Goal: Task Accomplishment & Management: Complete application form

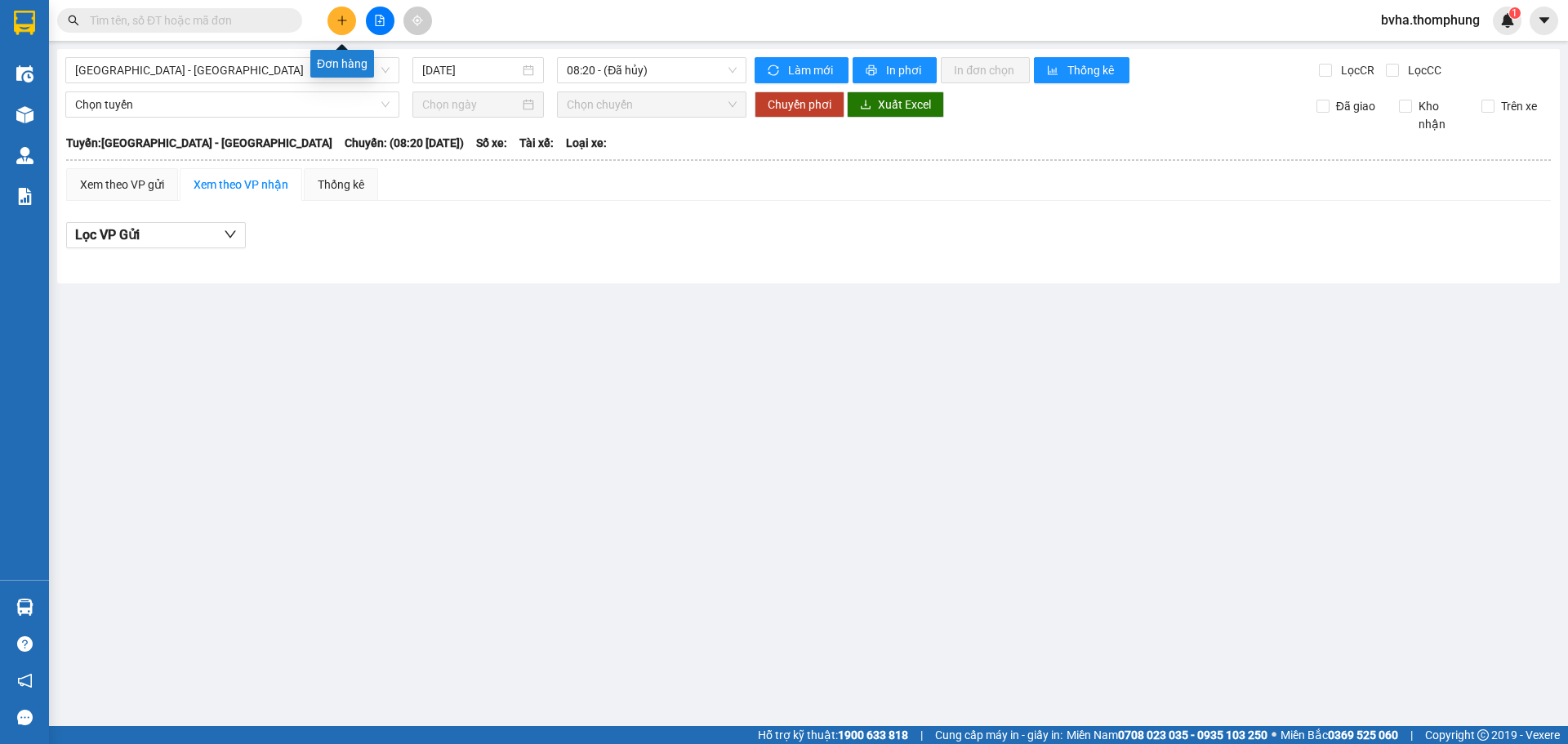
click at [339, 22] on icon "plus" at bounding box center [342, 21] width 12 height 12
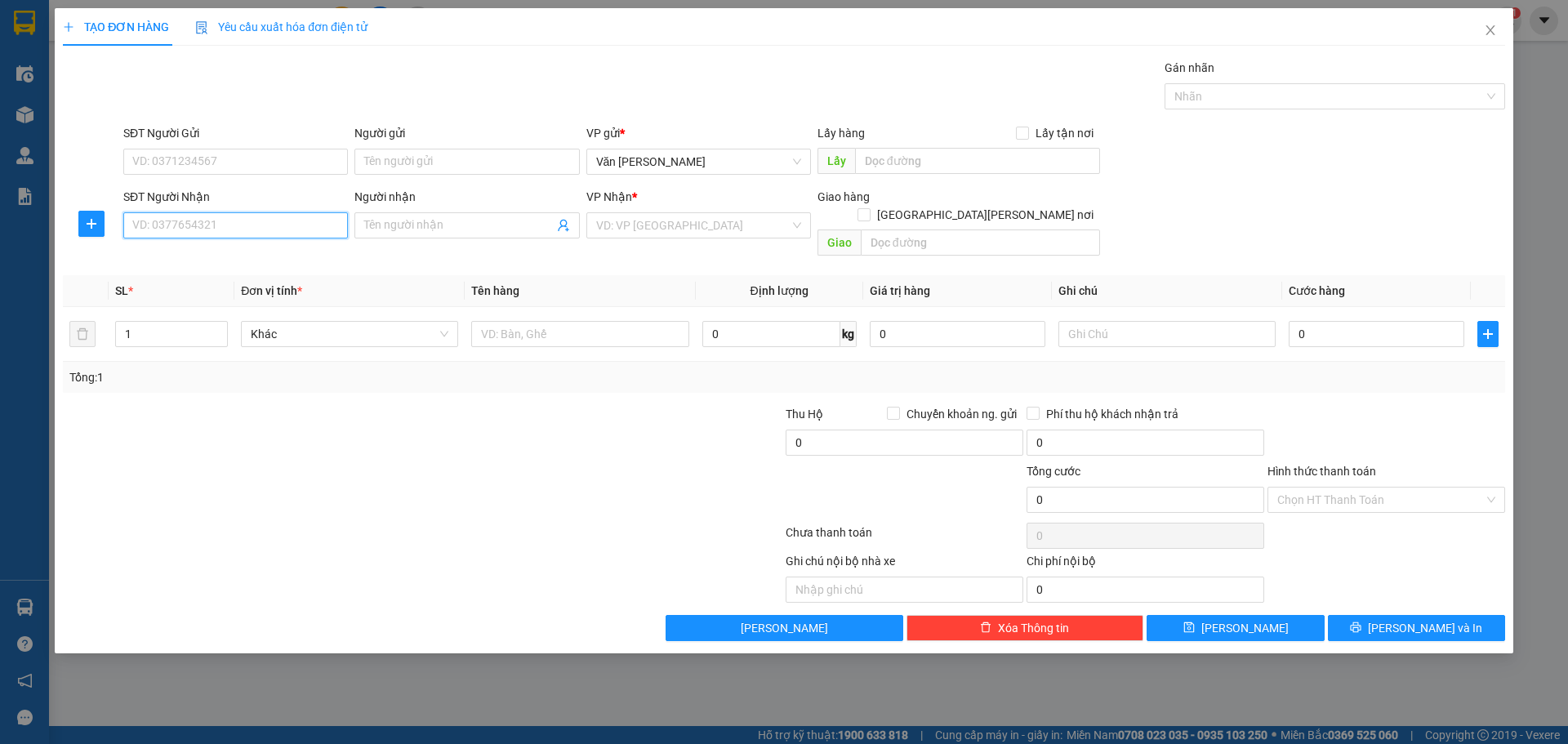
click at [208, 224] on input "SĐT Người Nhận" at bounding box center [235, 225] width 224 height 26
type input "0985297965"
click at [286, 258] on div "0985297965 - [GEOGRAPHIC_DATA]" at bounding box center [236, 258] width 205 height 18
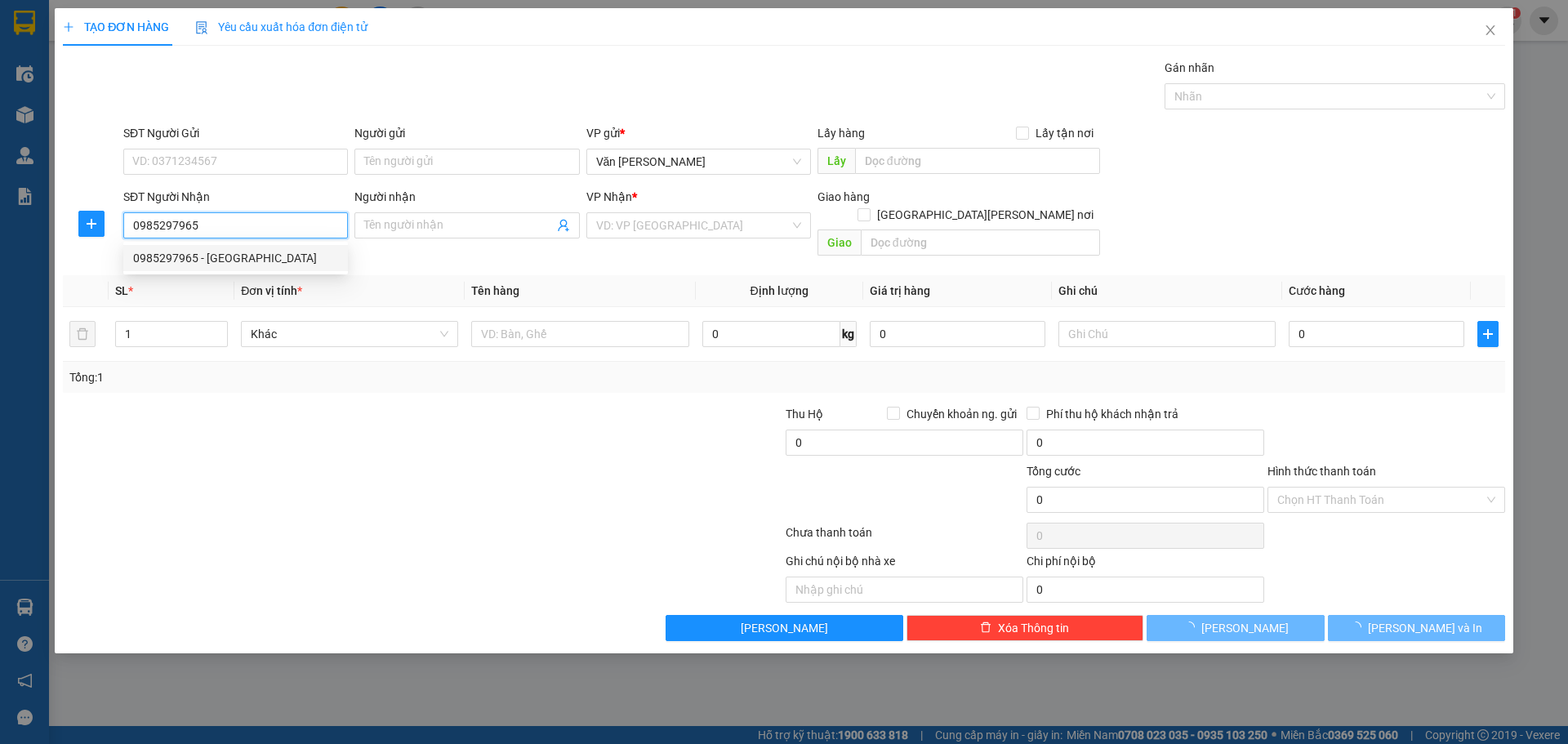
type input "HÀN"
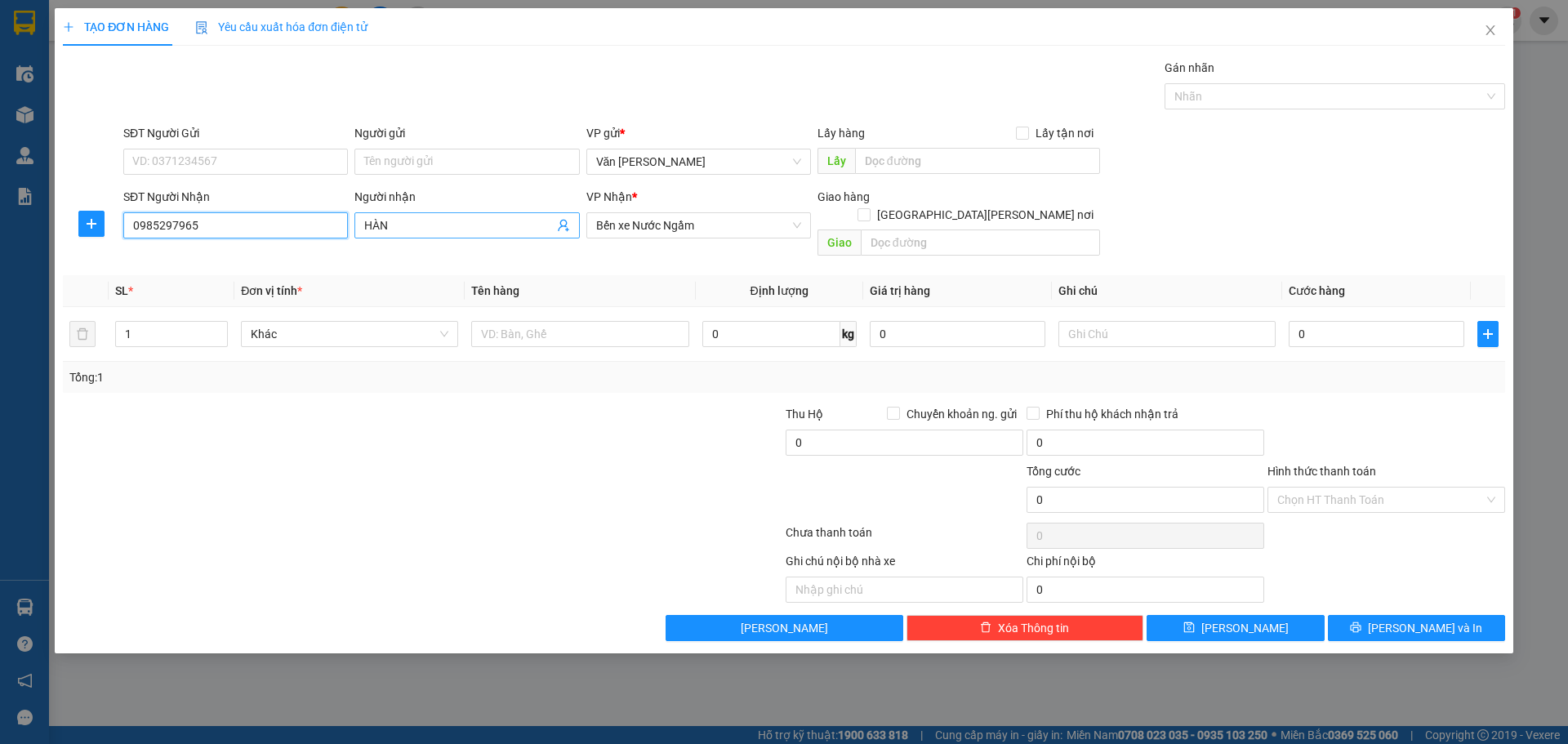
type input "0985297965"
click at [435, 227] on input "HÀN" at bounding box center [459, 225] width 189 height 18
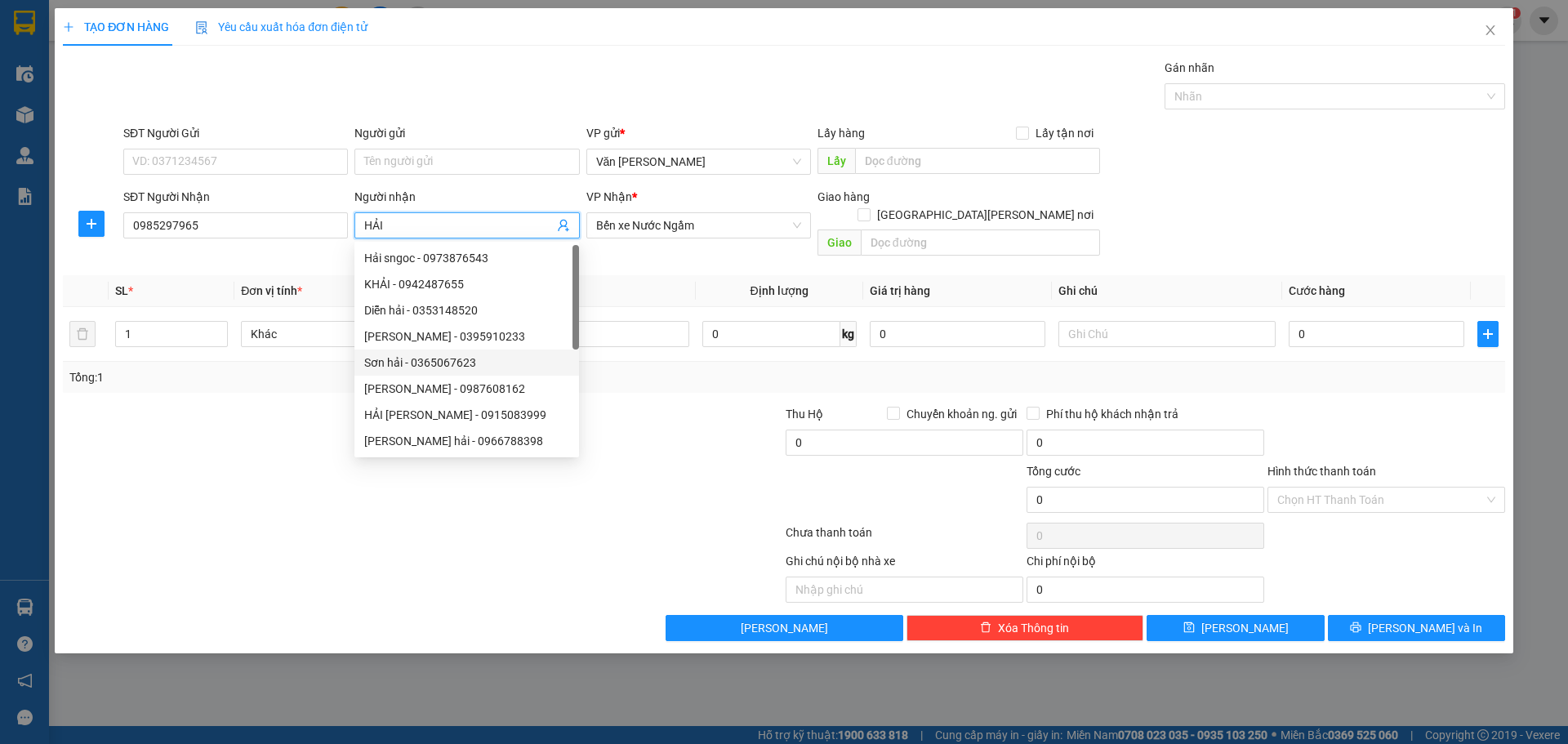
type input "HẢI"
click at [671, 420] on div at bounding box center [663, 433] width 241 height 57
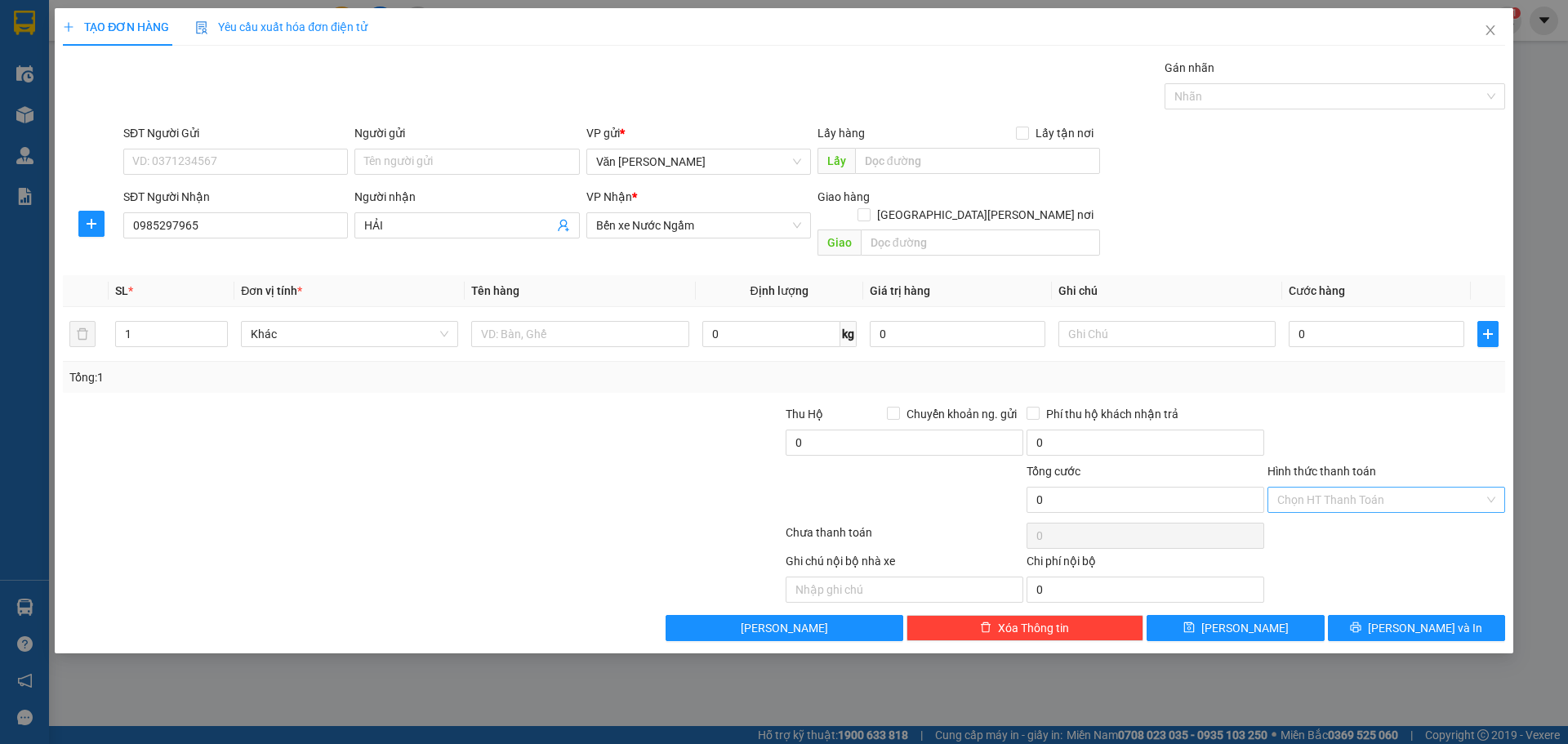
click at [1501, 487] on div "Chọn HT Thanh Toán" at bounding box center [1386, 500] width 238 height 26
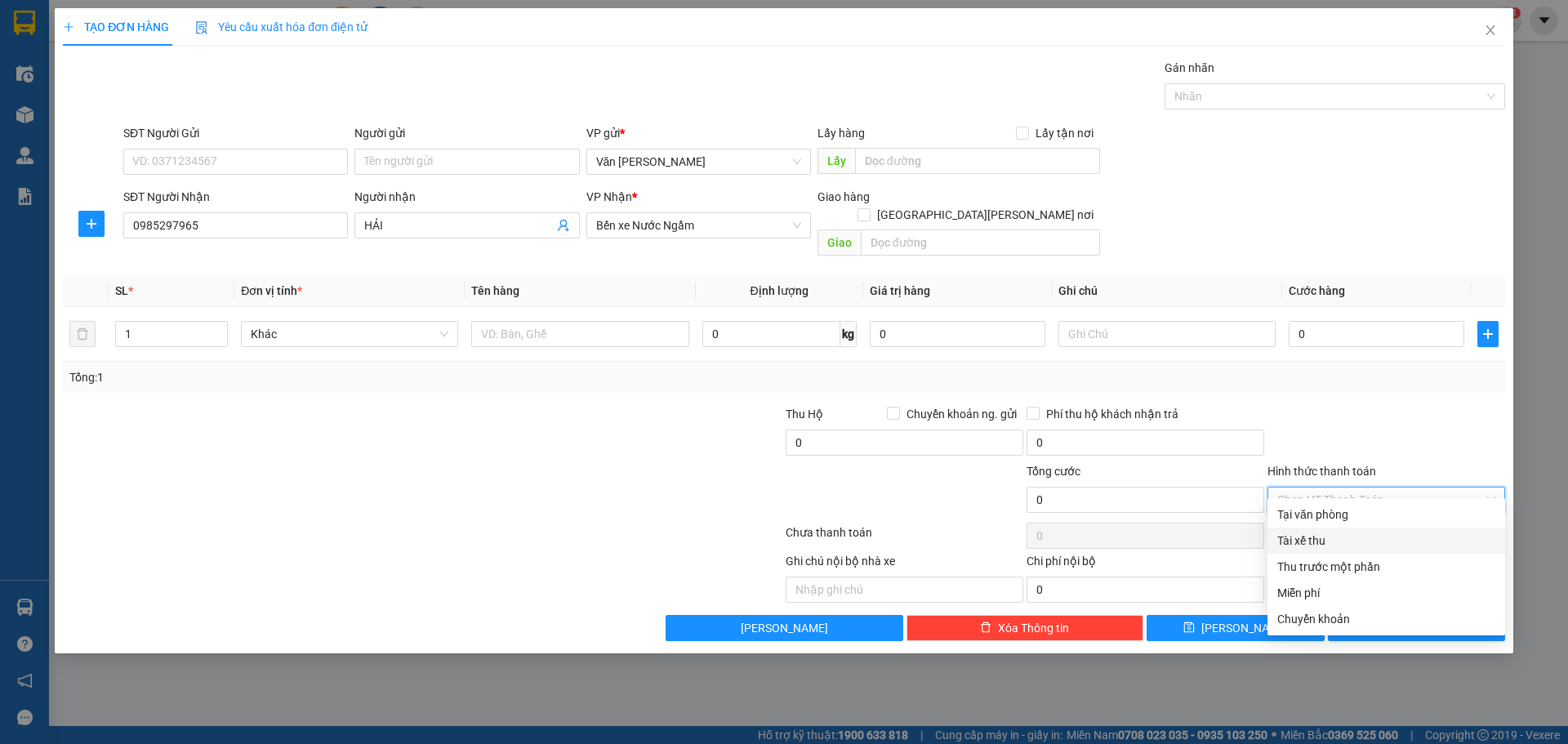
click at [1330, 541] on div "Tài xế thu" at bounding box center [1386, 540] width 218 height 18
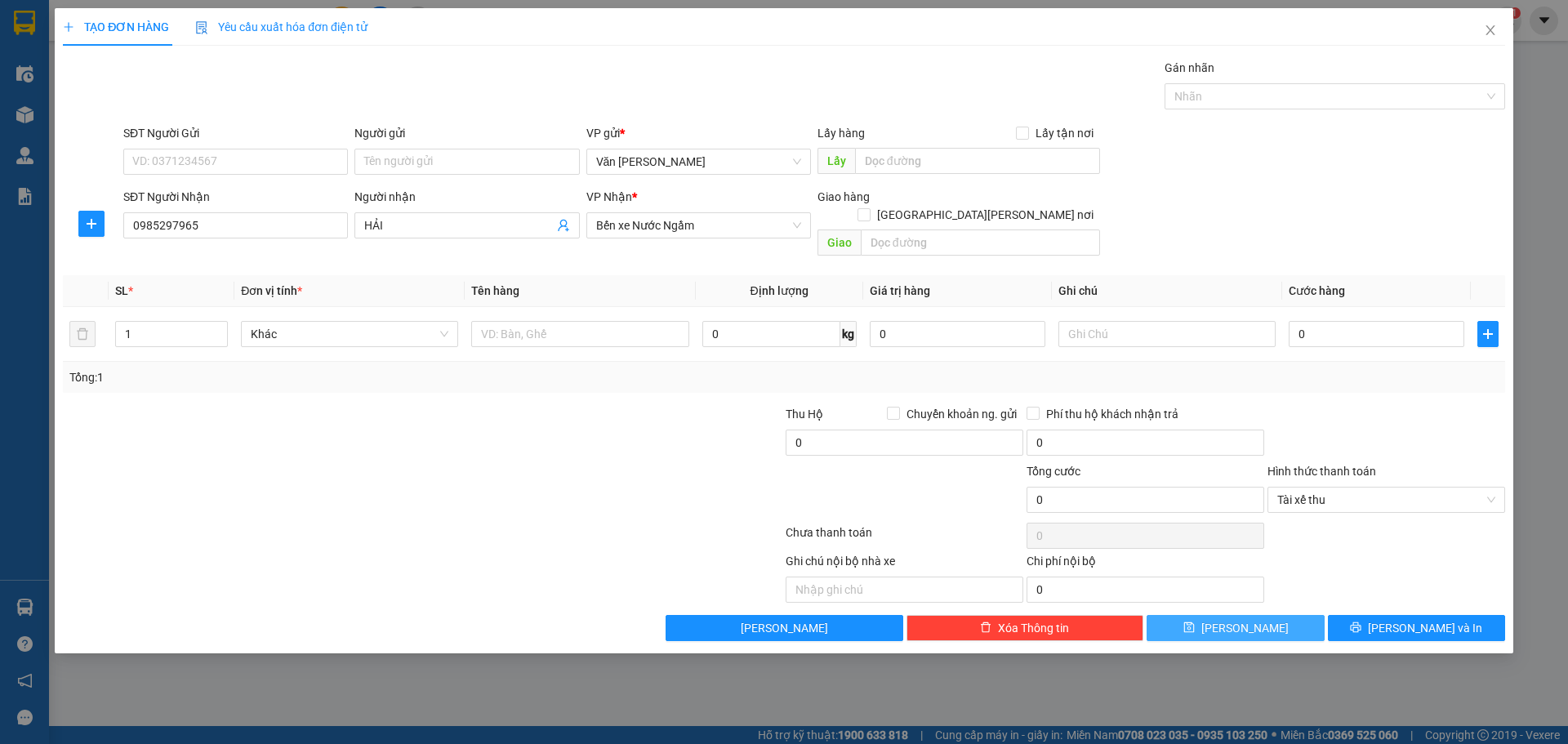
click at [1261, 615] on button "[PERSON_NAME]" at bounding box center [1235, 628] width 177 height 26
click at [1258, 615] on button "[PERSON_NAME]" at bounding box center [1235, 628] width 177 height 26
click at [1320, 321] on input "0" at bounding box center [1377, 334] width 176 height 26
type input "3"
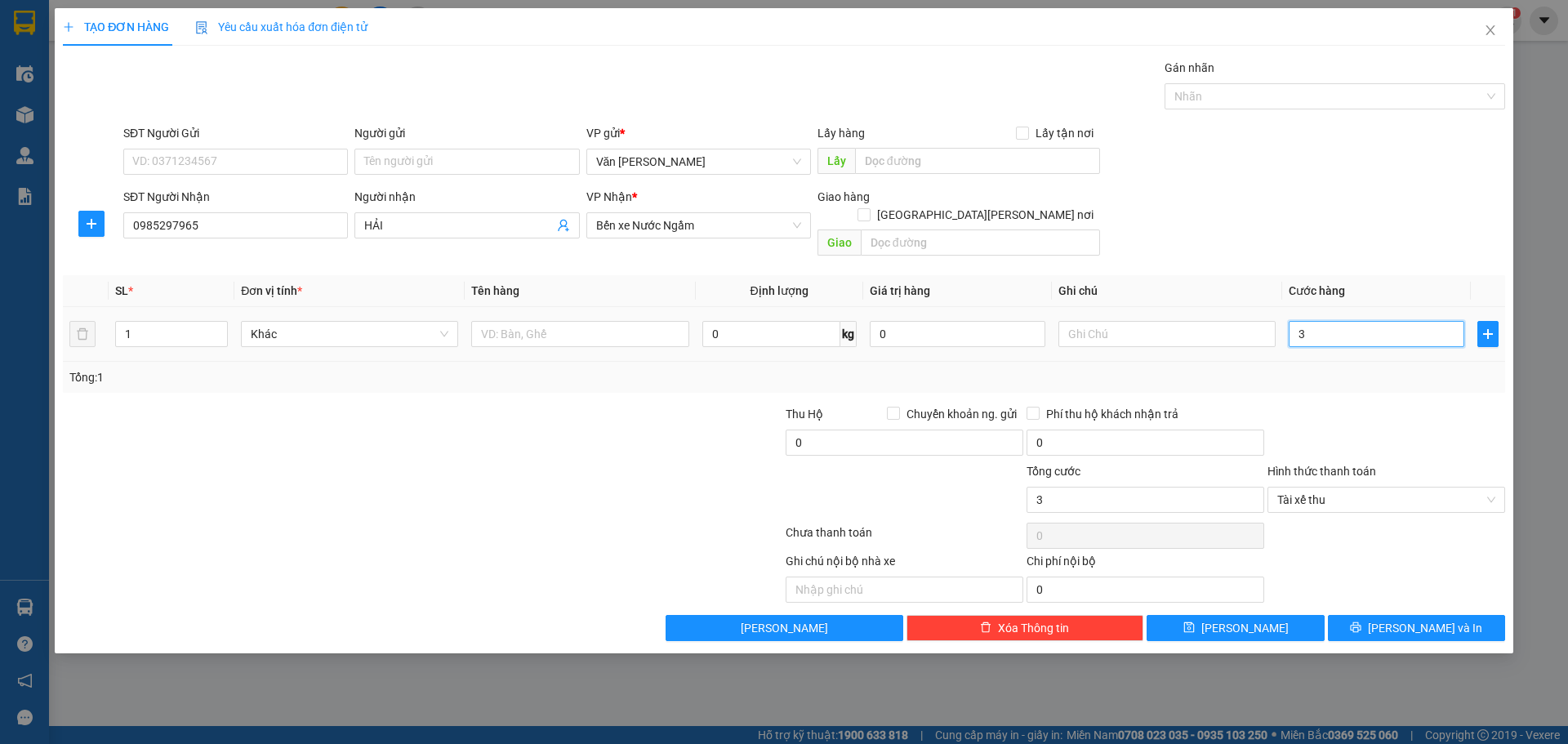
type input "30"
type input "3"
type input "0"
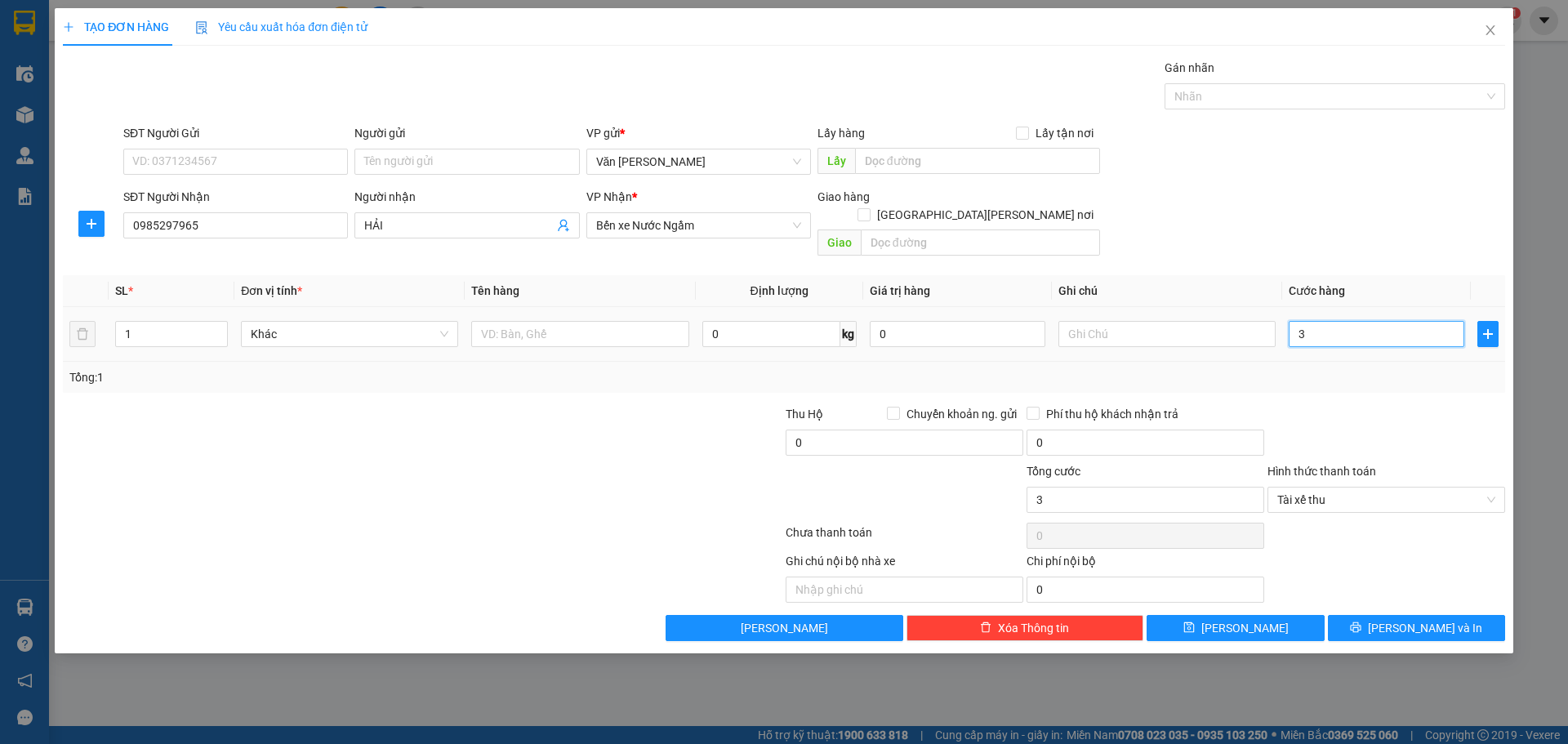
type input "0"
click at [1261, 615] on button "[PERSON_NAME]" at bounding box center [1235, 628] width 177 height 26
click at [1255, 615] on button "[PERSON_NAME]" at bounding box center [1235, 628] width 177 height 26
click at [711, 223] on span "Bến xe Nước Ngầm" at bounding box center [699, 225] width 205 height 25
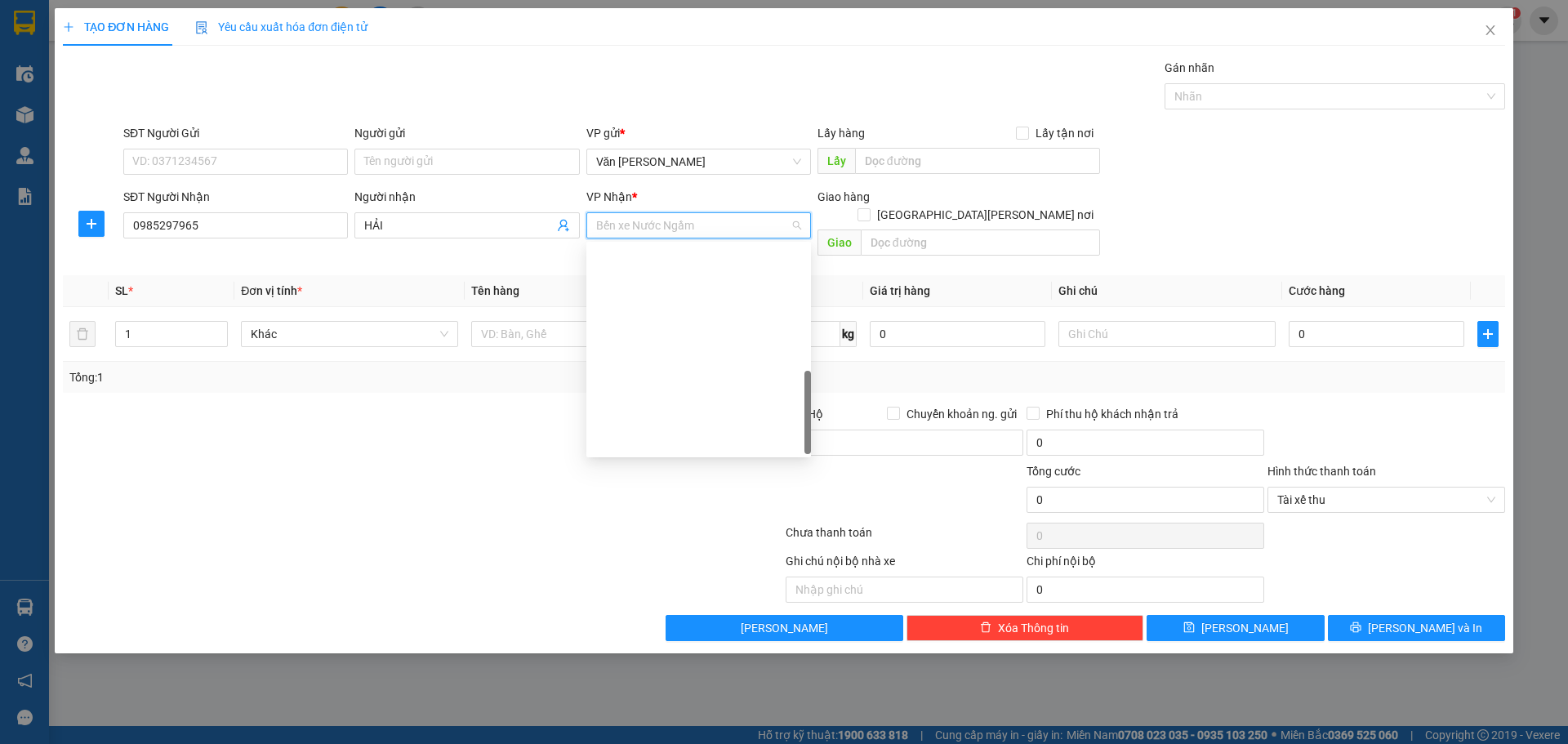
scroll to position [431, 0]
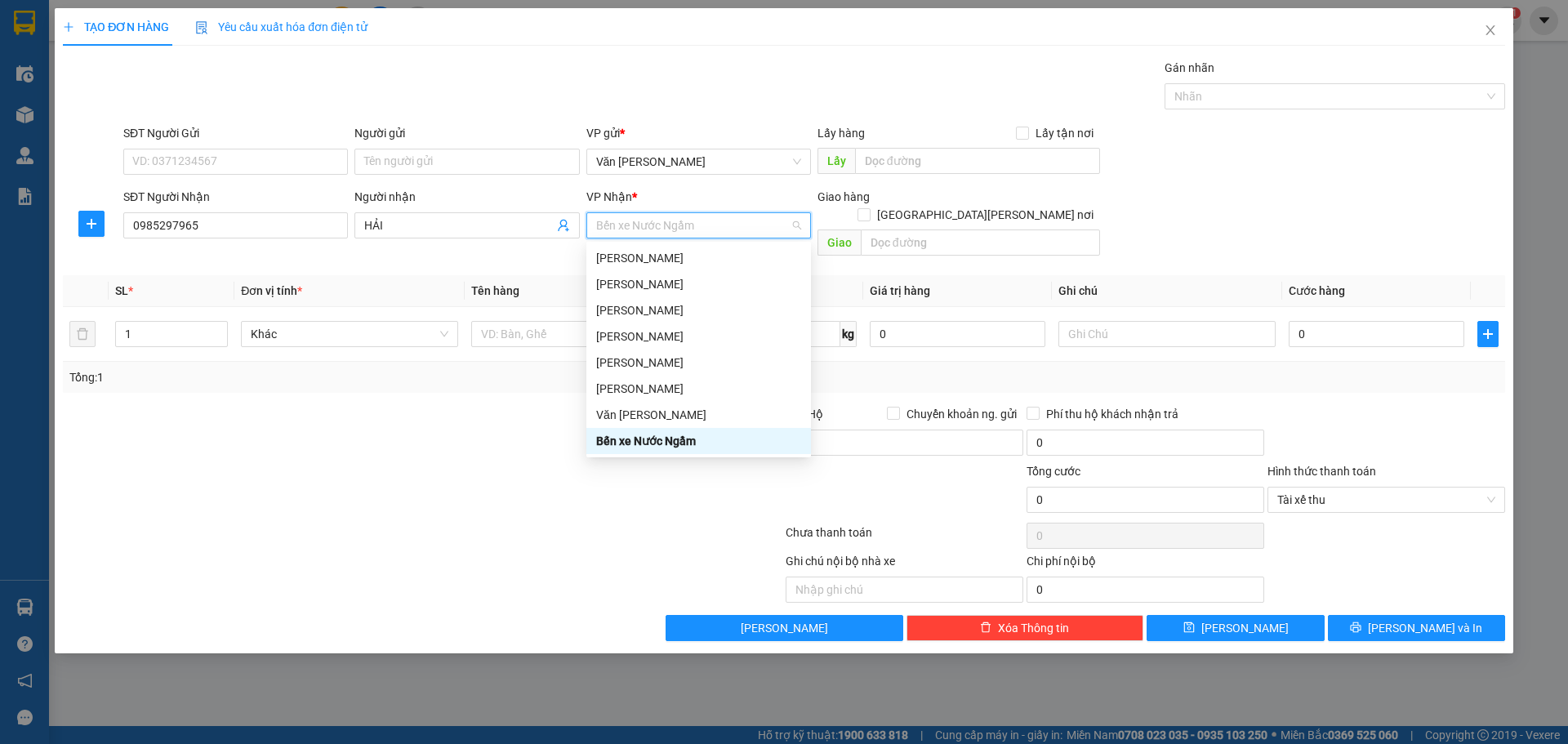
type input "B"
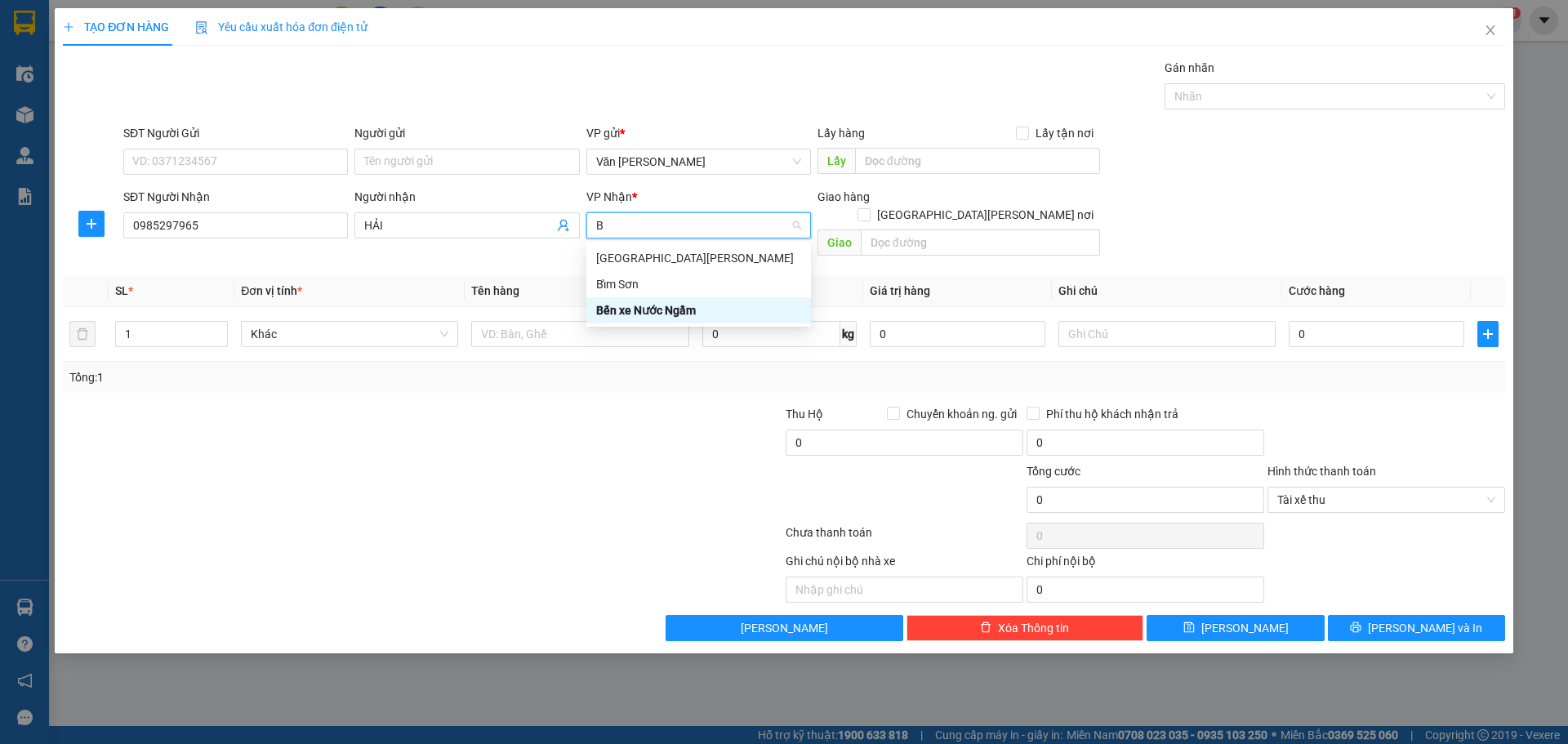
click at [700, 312] on div "Bến xe Nước Ngầm" at bounding box center [699, 310] width 205 height 18
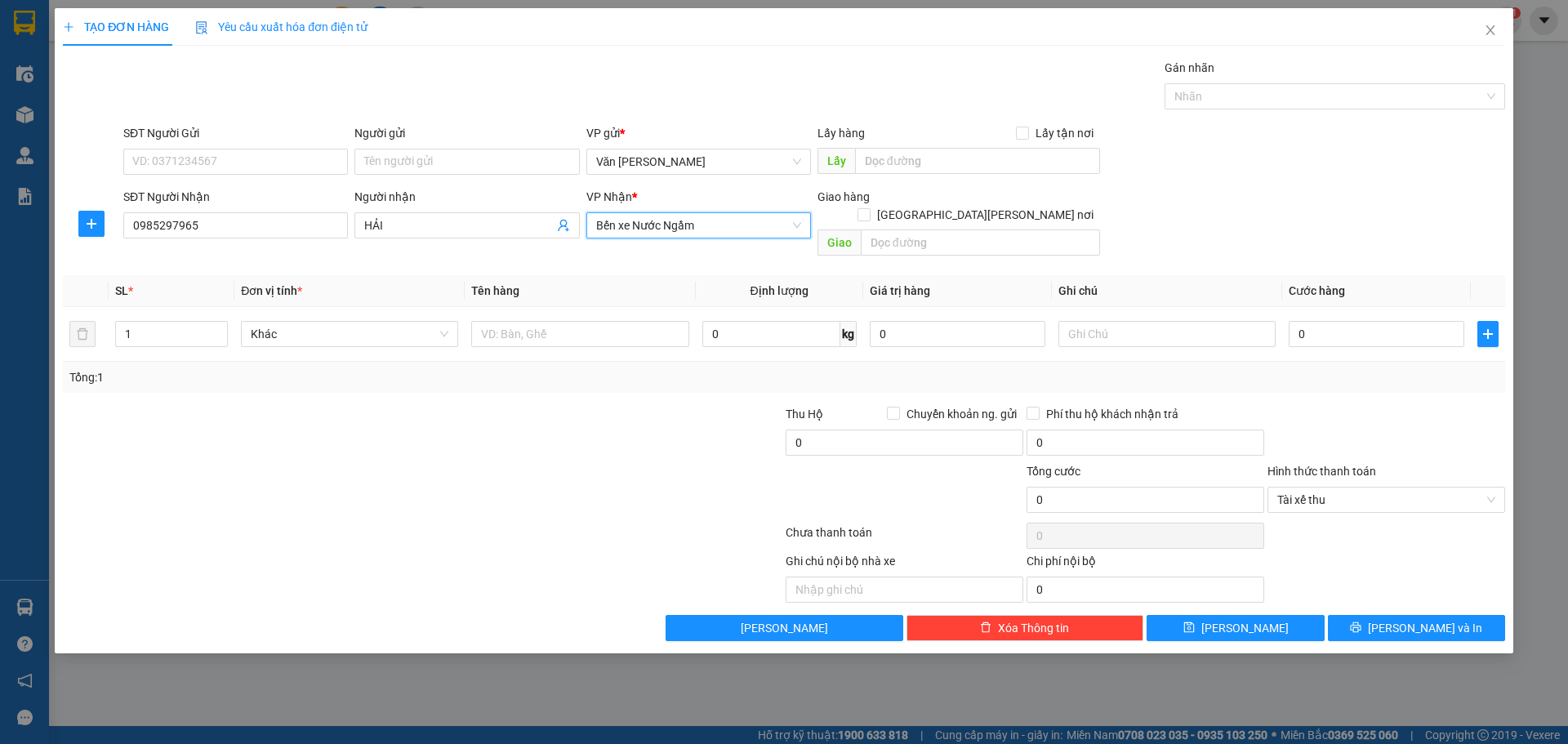
drag, startPoint x: 1348, startPoint y: 472, endPoint x: 1340, endPoint y: 535, distance: 63.5
click at [1349, 487] on span "Tài xế thu" at bounding box center [1386, 500] width 218 height 25
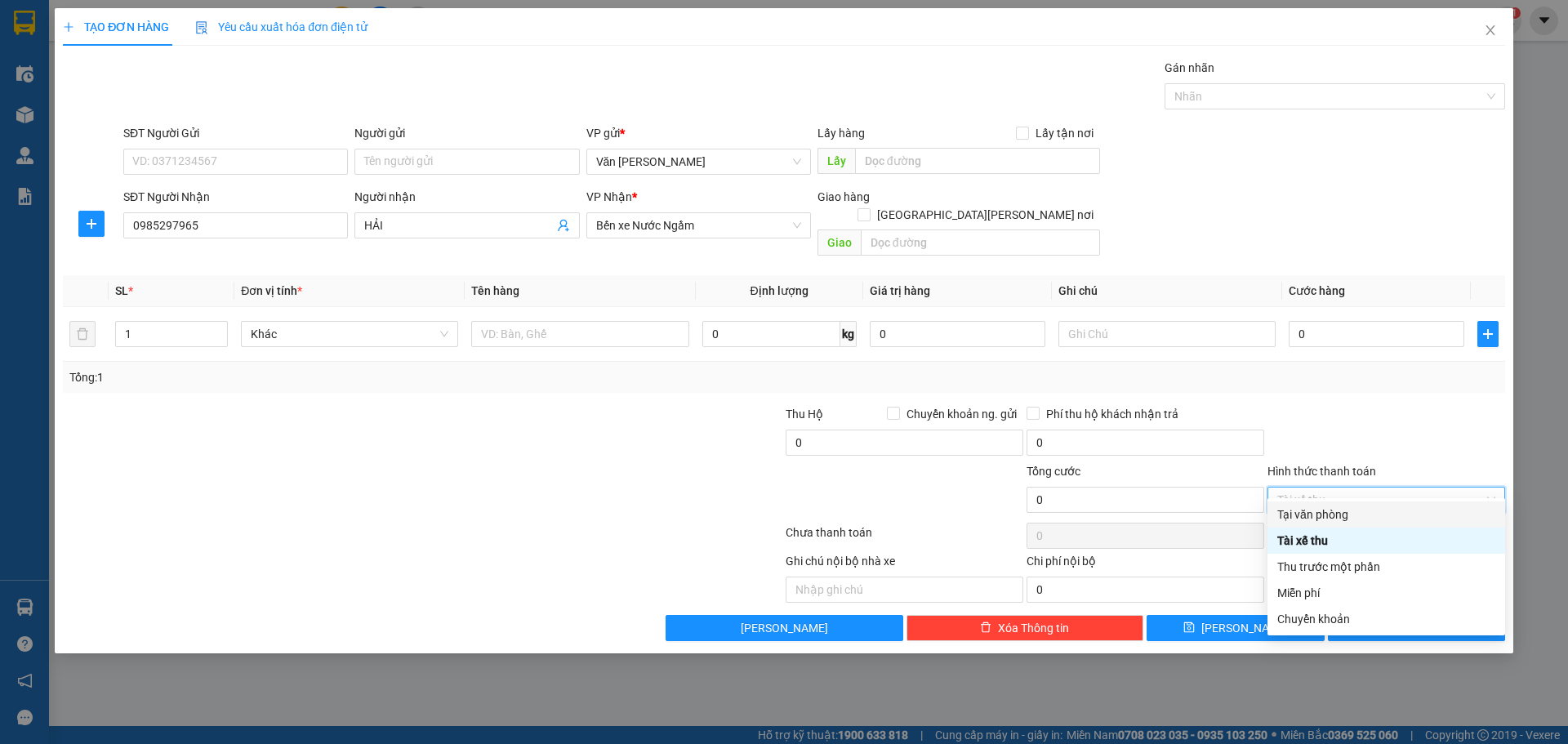
drag, startPoint x: 1383, startPoint y: 415, endPoint x: 1381, endPoint y: 426, distance: 11.2
click at [1383, 424] on div at bounding box center [1386, 433] width 241 height 57
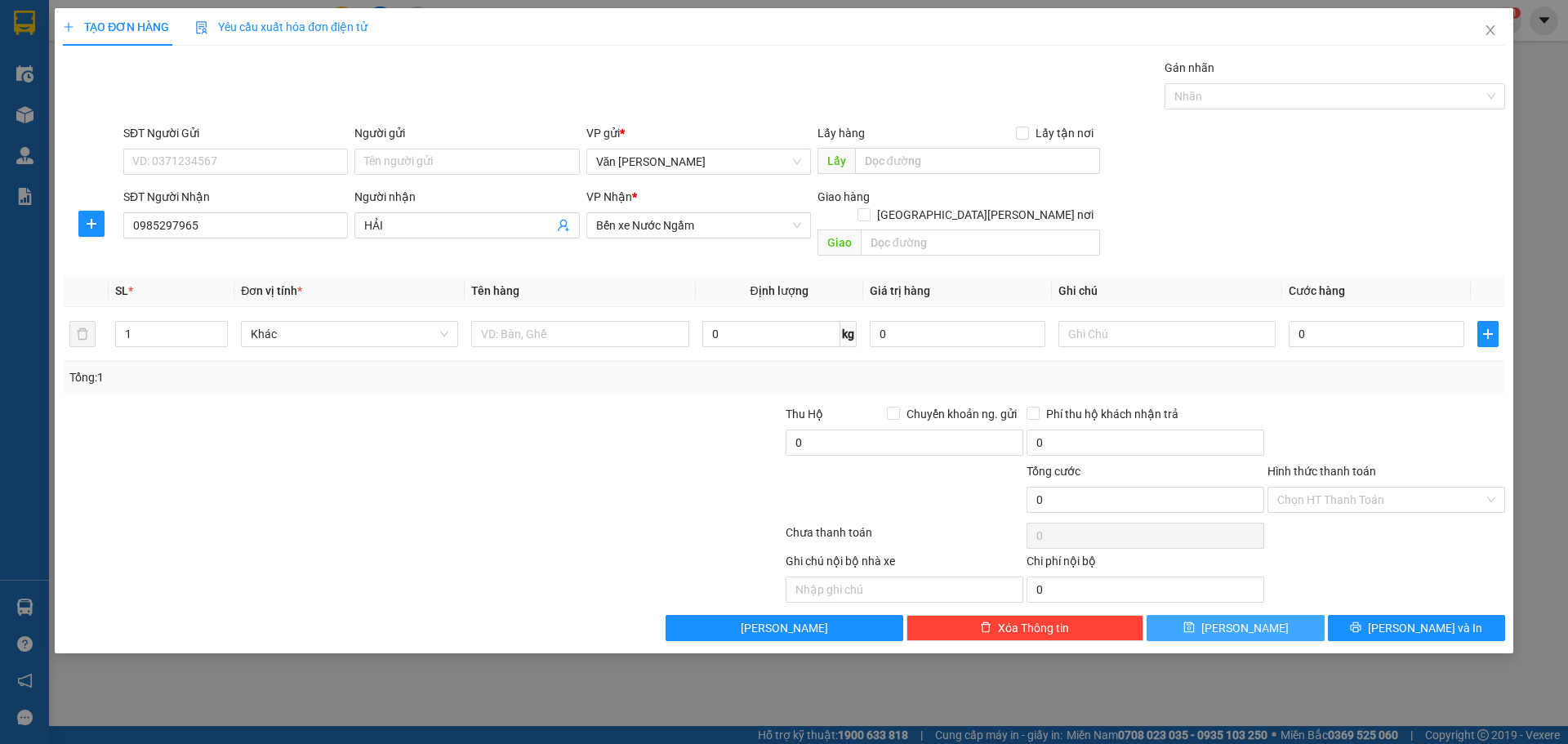
click at [1246, 619] on span "[PERSON_NAME]" at bounding box center [1245, 628] width 88 height 18
